Goal: Task Accomplishment & Management: Manage account settings

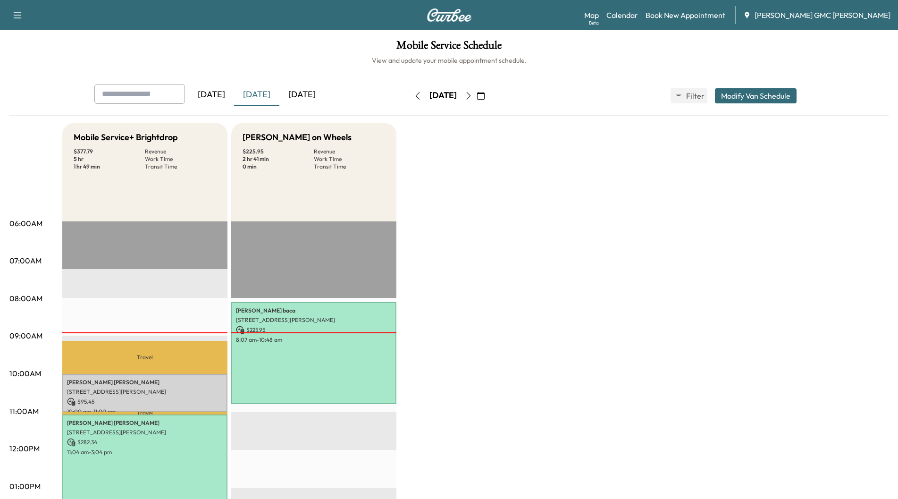
click at [473, 93] on icon "button" at bounding box center [469, 96] width 8 height 8
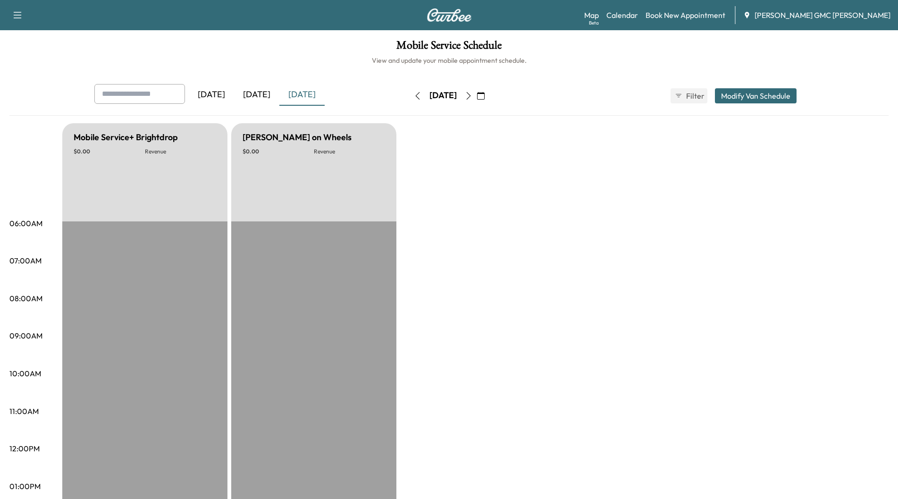
click at [473, 98] on icon "button" at bounding box center [469, 96] width 8 height 8
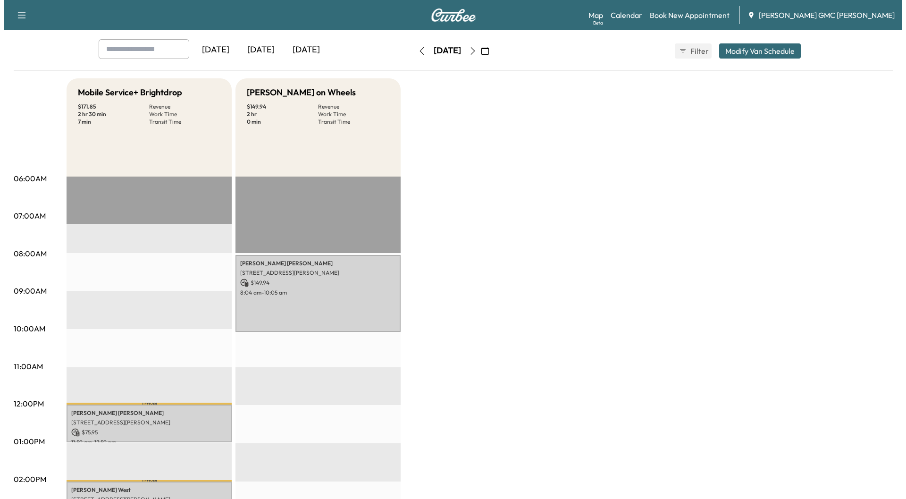
scroll to position [94, 0]
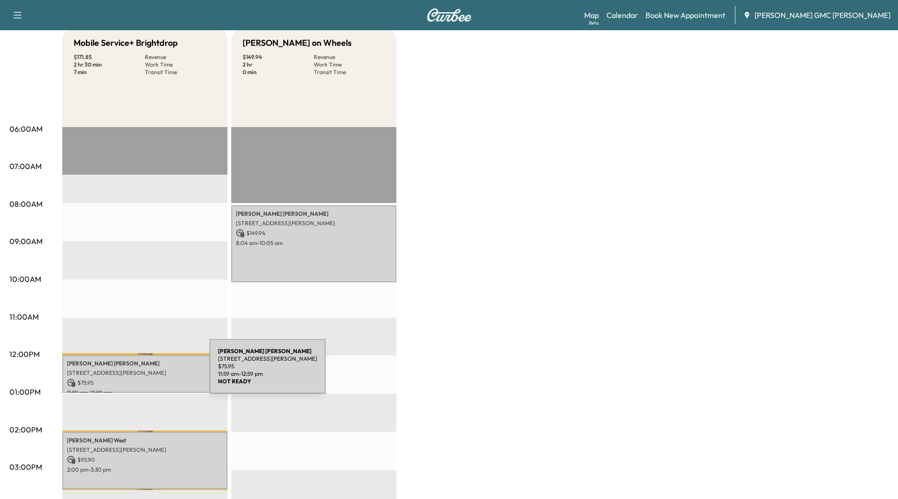
click at [139, 372] on p "[STREET_ADDRESS][PERSON_NAME]" at bounding box center [145, 373] width 156 height 8
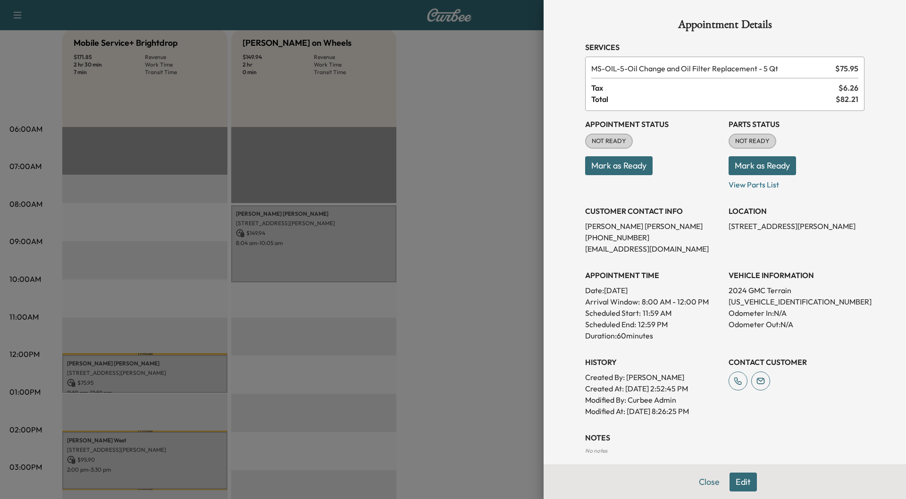
click at [775, 303] on p "[US_VEHICLE_IDENTIFICATION_NUMBER]" at bounding box center [797, 301] width 136 height 11
copy p "[US_VEHICLE_IDENTIFICATION_NUMBER]"
click at [710, 479] on button "Close" at bounding box center [709, 482] width 33 height 19
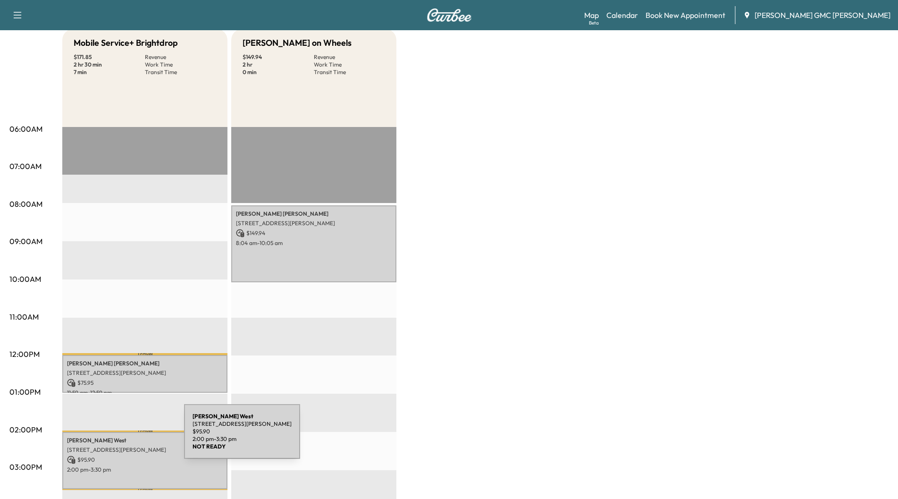
click at [113, 437] on p "[PERSON_NAME]" at bounding box center [145, 441] width 156 height 8
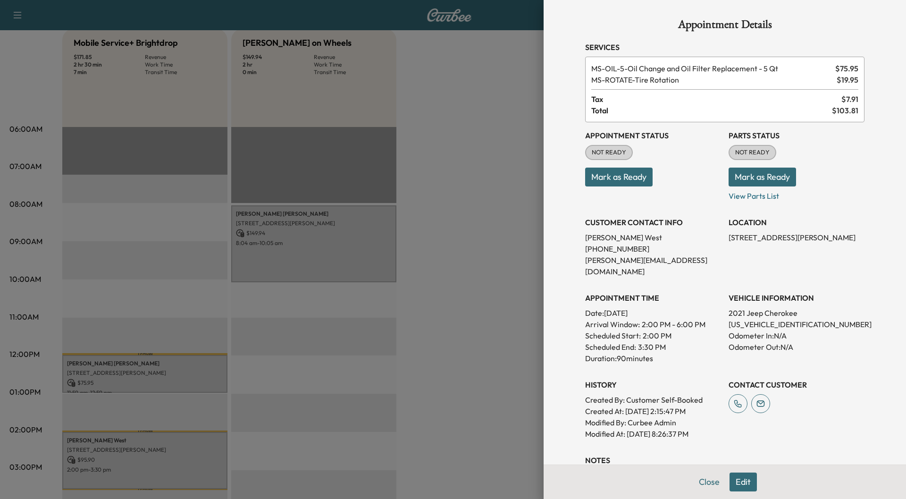
click at [750, 319] on p "[US_VEHICLE_IDENTIFICATION_NUMBER]" at bounding box center [797, 324] width 136 height 11
copy p "[US_VEHICLE_IDENTIFICATION_NUMBER]"
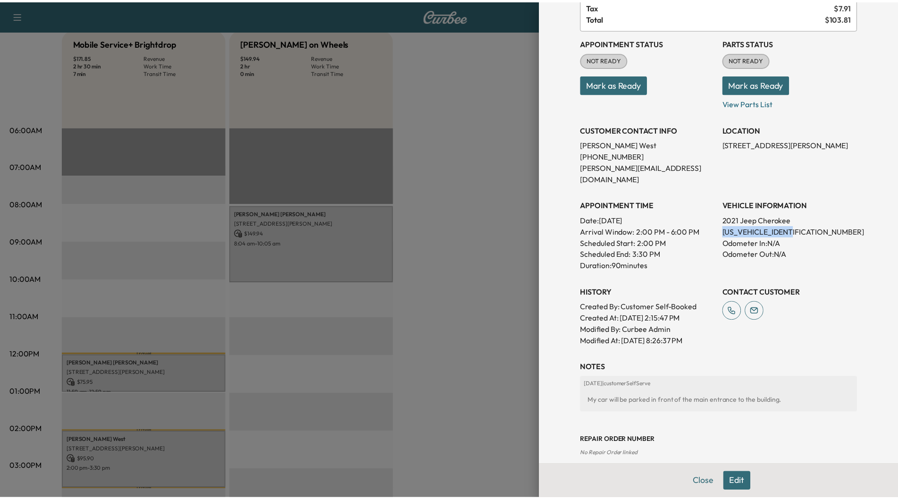
scroll to position [94, 0]
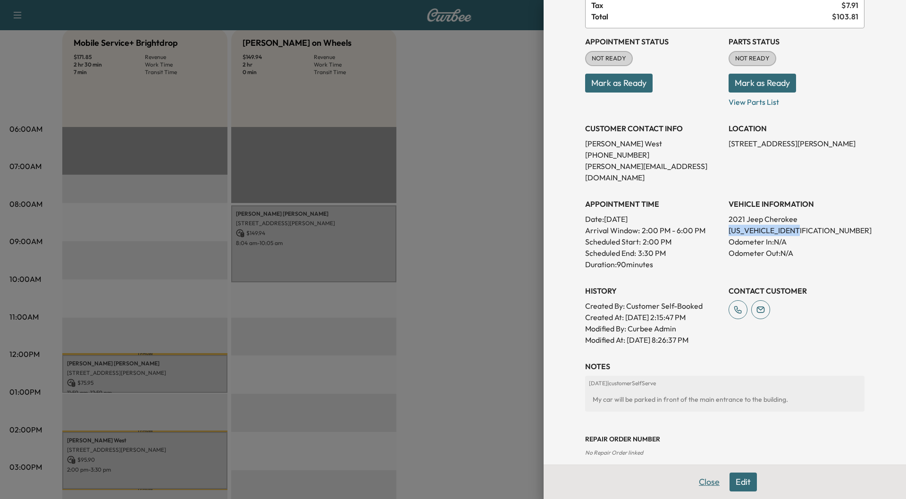
click at [694, 481] on button "Close" at bounding box center [709, 482] width 33 height 19
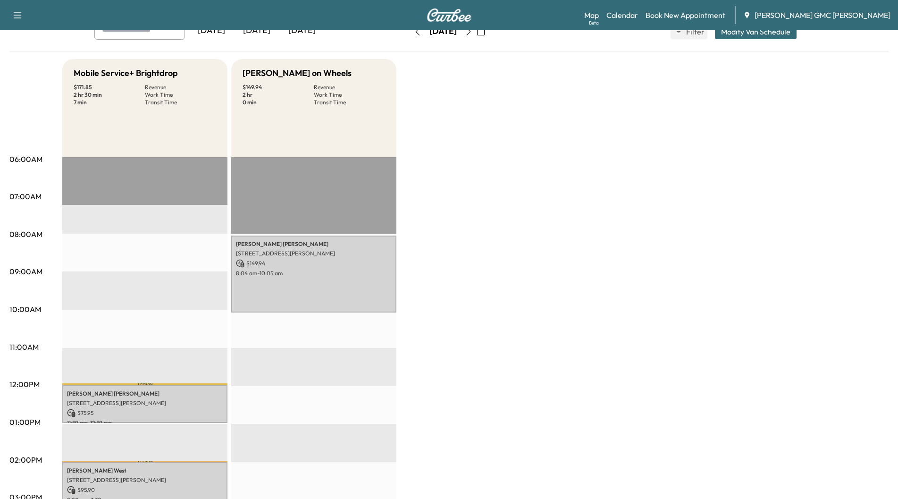
scroll to position [47, 0]
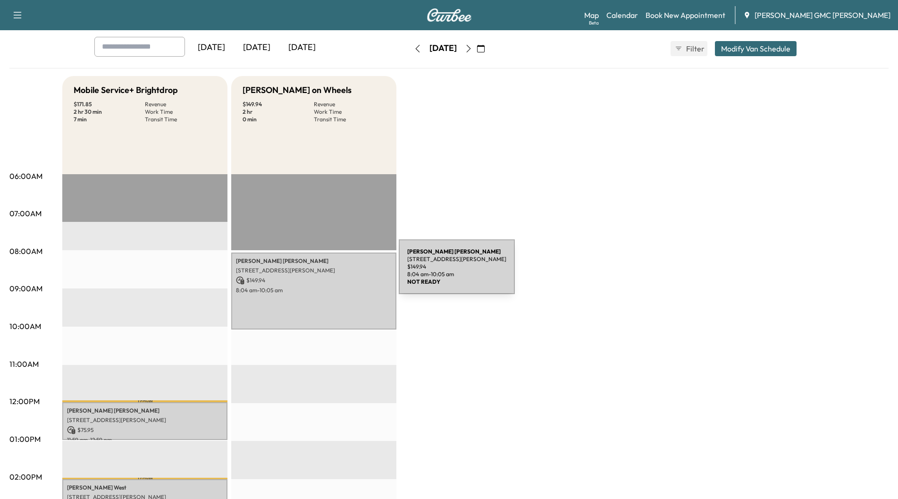
click at [328, 272] on p "[STREET_ADDRESS][PERSON_NAME]" at bounding box center [314, 271] width 156 height 8
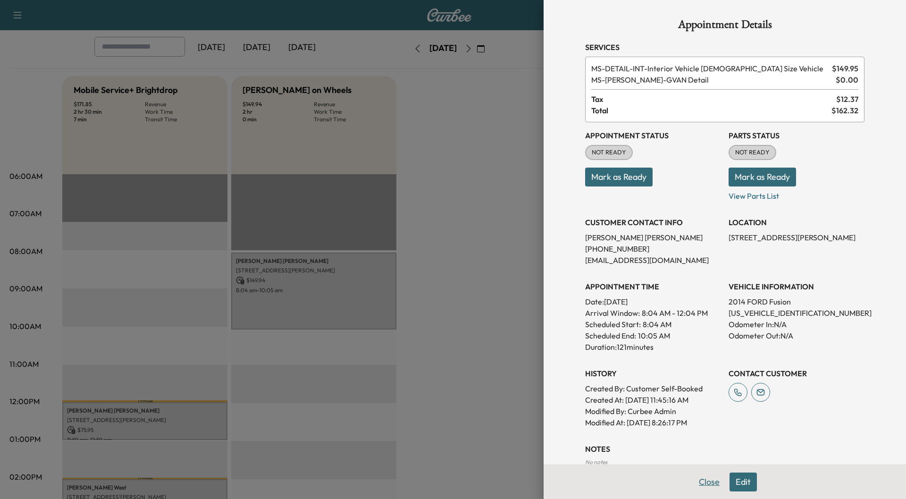
click at [706, 482] on button "Close" at bounding box center [709, 482] width 33 height 19
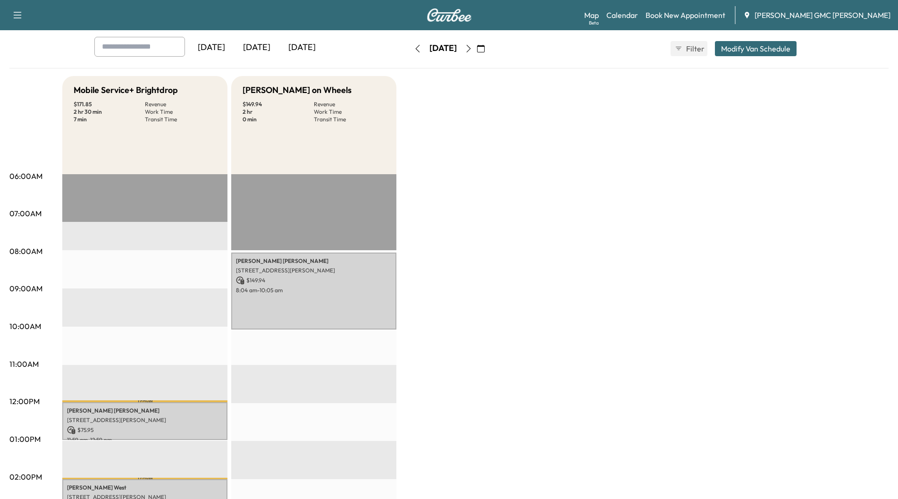
click at [473, 49] on icon "button" at bounding box center [469, 49] width 8 height 8
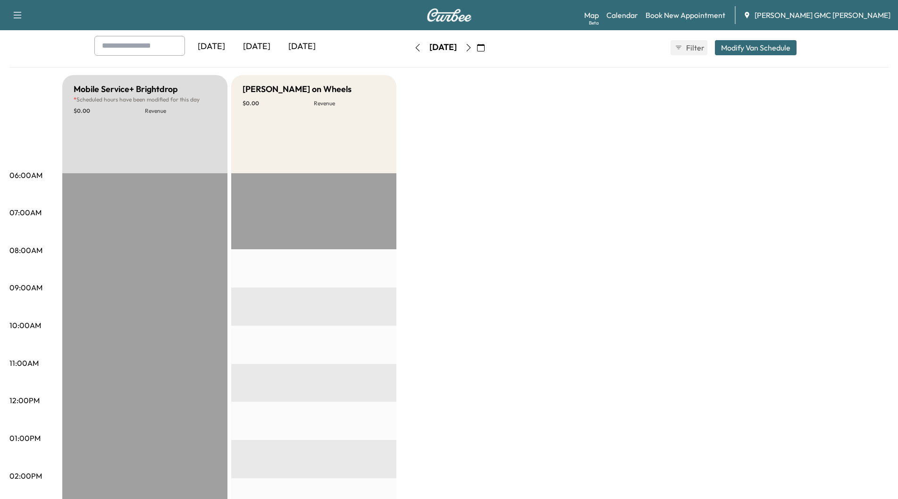
scroll to position [47, 0]
click at [473, 50] on icon "button" at bounding box center [469, 49] width 8 height 8
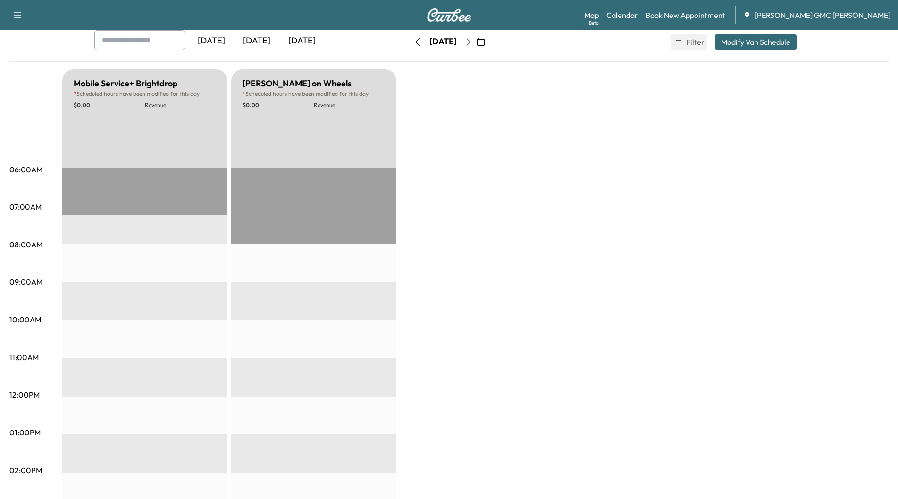
scroll to position [47, 0]
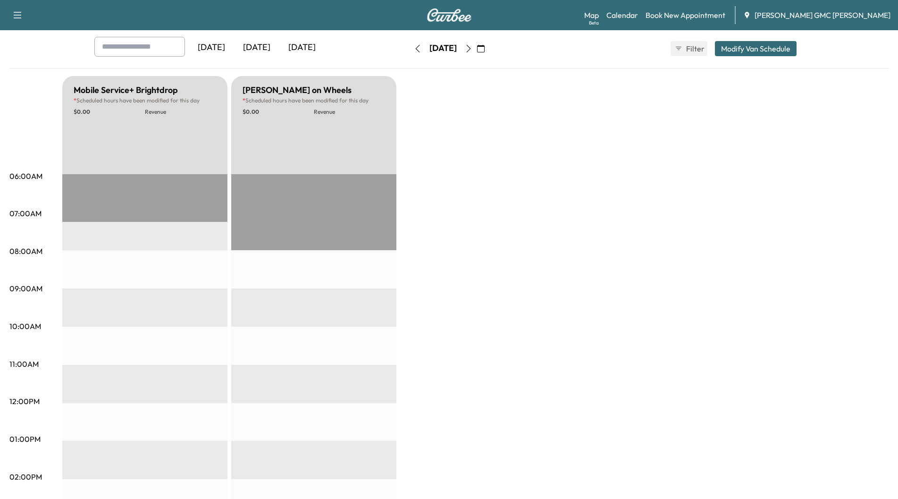
click at [471, 50] on icon "button" at bounding box center [468, 49] width 4 height 8
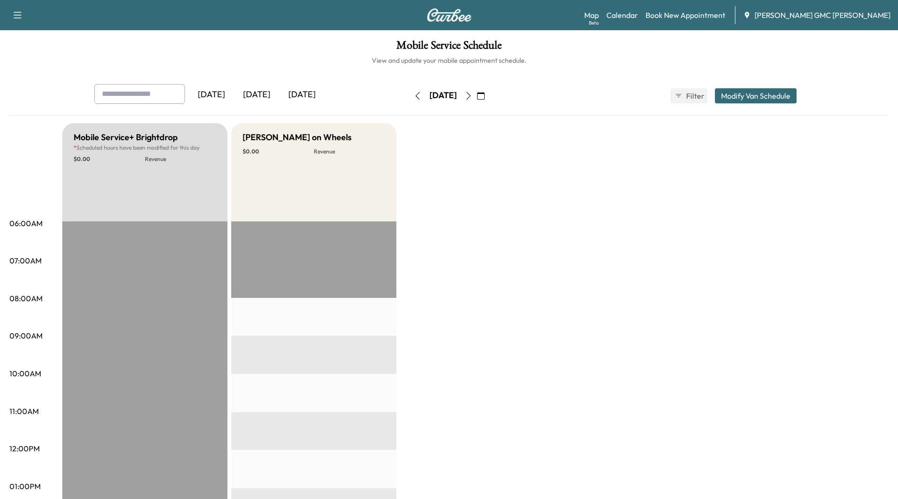
click at [473, 97] on icon "button" at bounding box center [469, 96] width 8 height 8
